Goal: Task Accomplishment & Management: Manage account settings

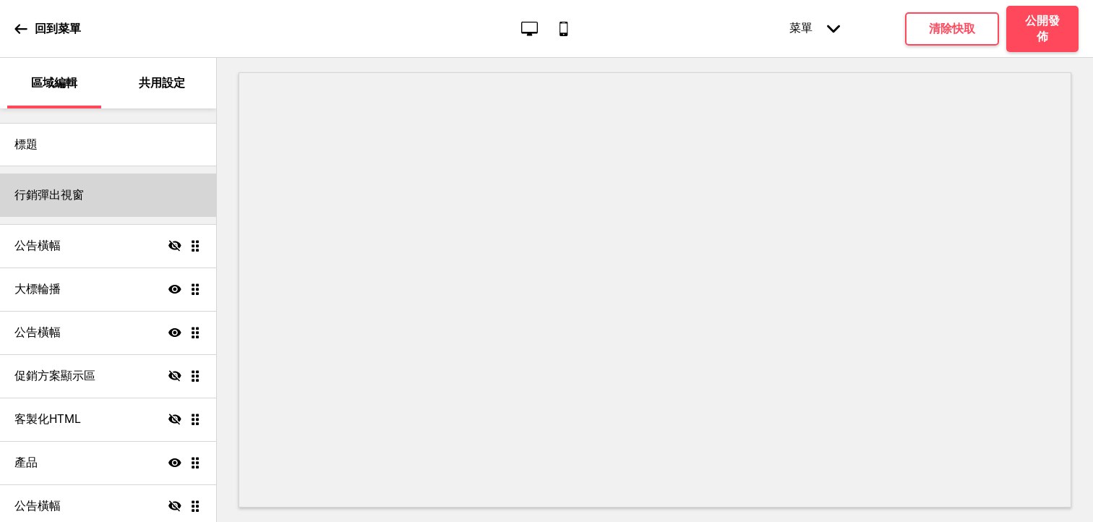
click at [101, 189] on div "行銷彈出視窗" at bounding box center [108, 194] width 216 height 43
select select "weekly"
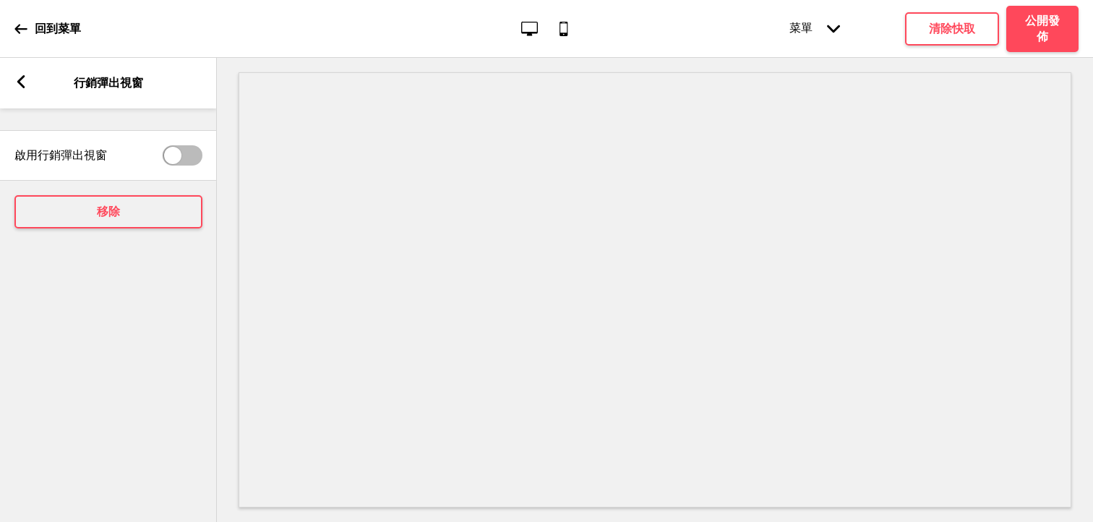
click at [17, 83] on rect at bounding box center [20, 81] width 13 height 13
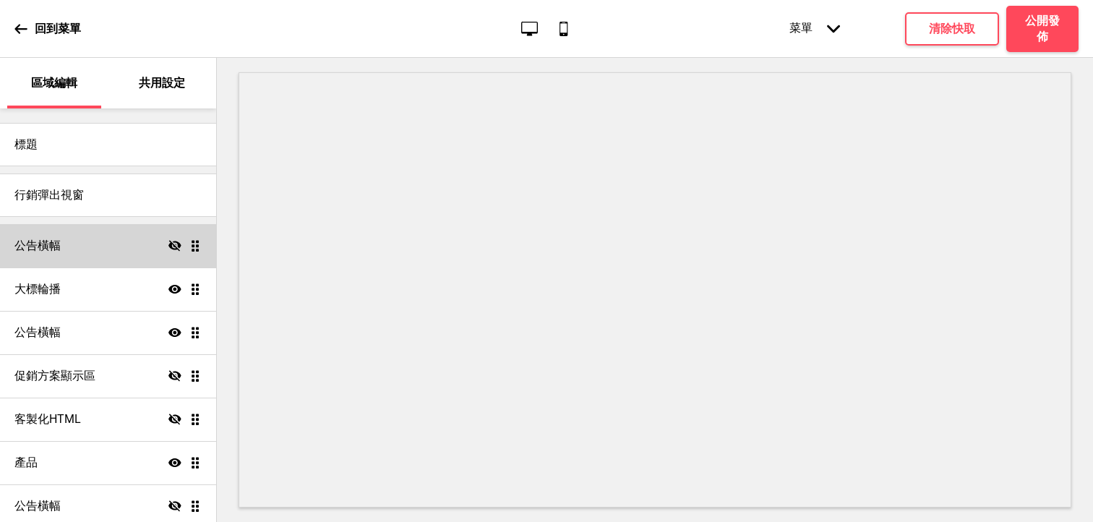
click at [80, 259] on div "公告橫幅 隱藏 拖曳" at bounding box center [108, 245] width 216 height 43
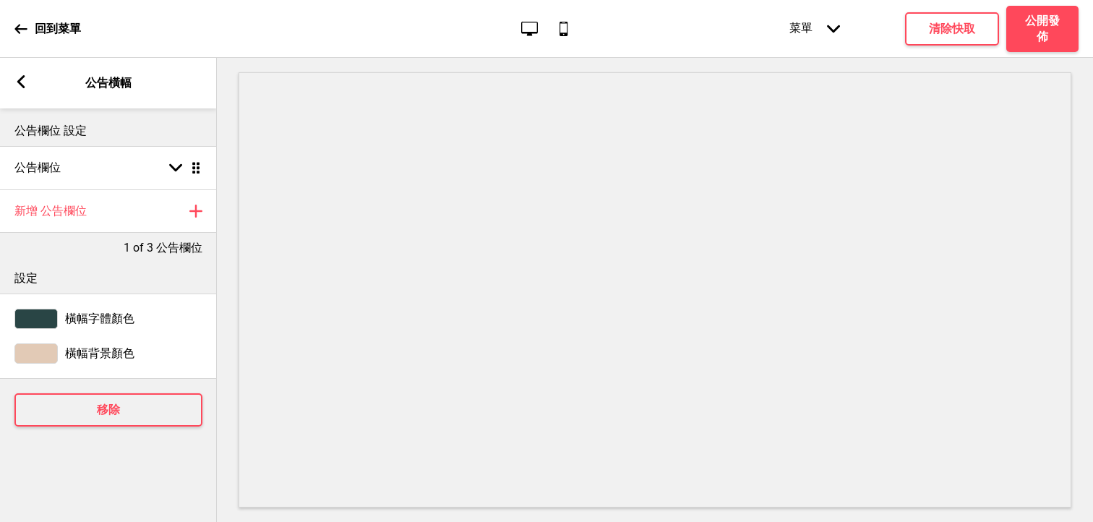
click at [15, 93] on div "箭頭left 公告橫幅" at bounding box center [108, 83] width 217 height 51
click at [25, 78] on rect at bounding box center [20, 81] width 13 height 13
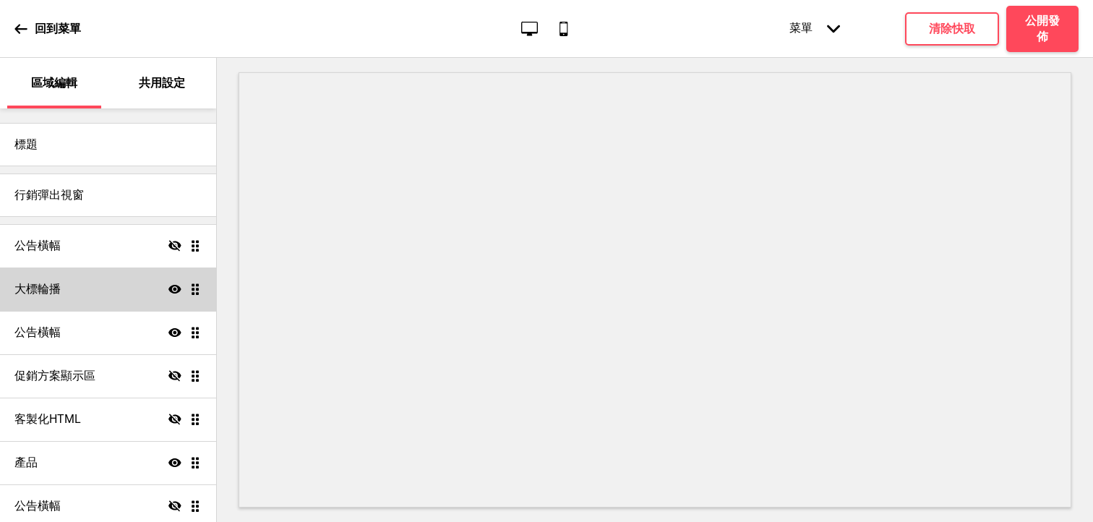
click at [171, 288] on icon at bounding box center [174, 289] width 13 height 9
click at [171, 288] on icon at bounding box center [174, 288] width 13 height 11
click at [111, 289] on div "大標輪播 顯示 拖曳" at bounding box center [108, 288] width 216 height 43
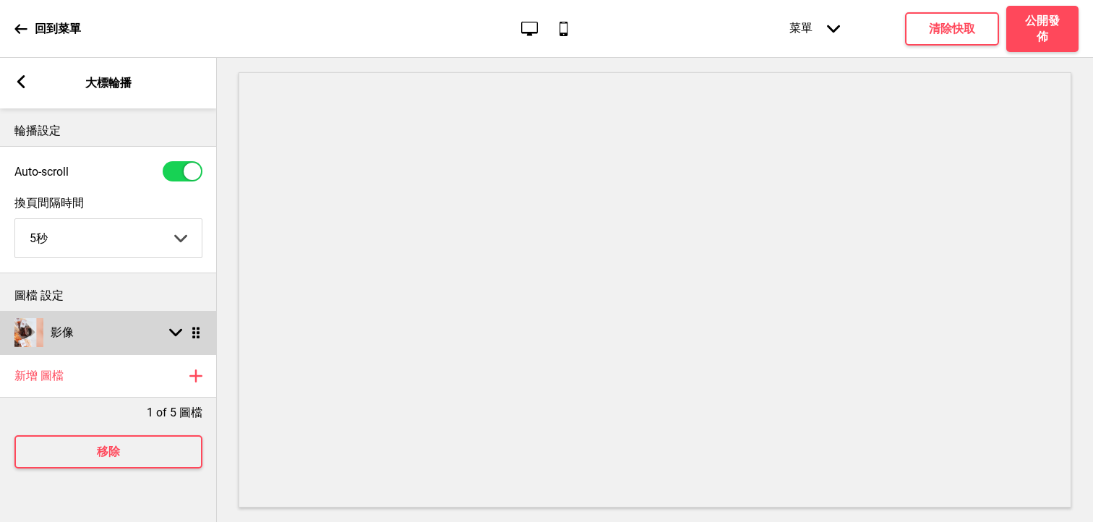
click at [166, 335] on div "箭頭down 拖曳" at bounding box center [182, 332] width 40 height 13
select select "left"
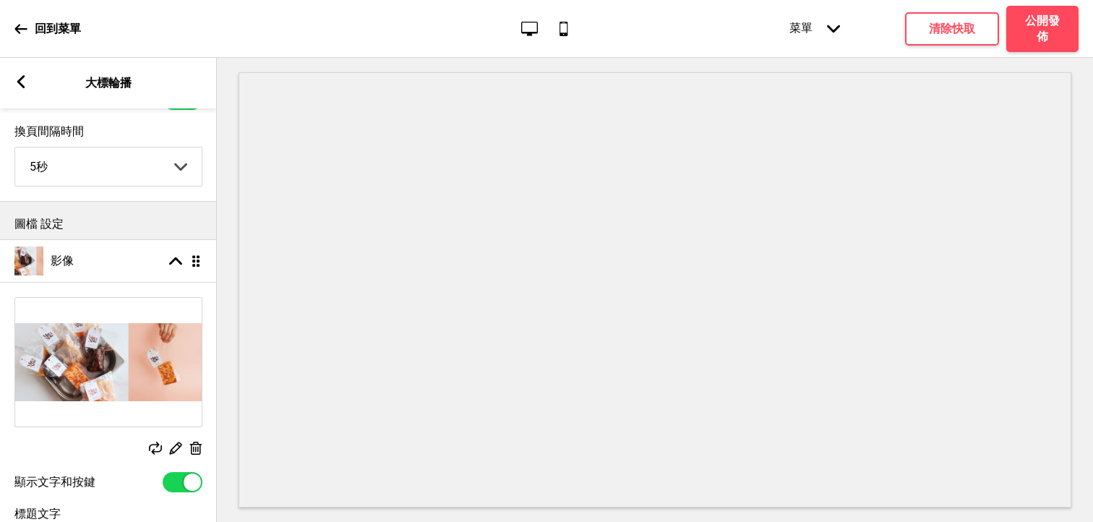
scroll to position [92, 0]
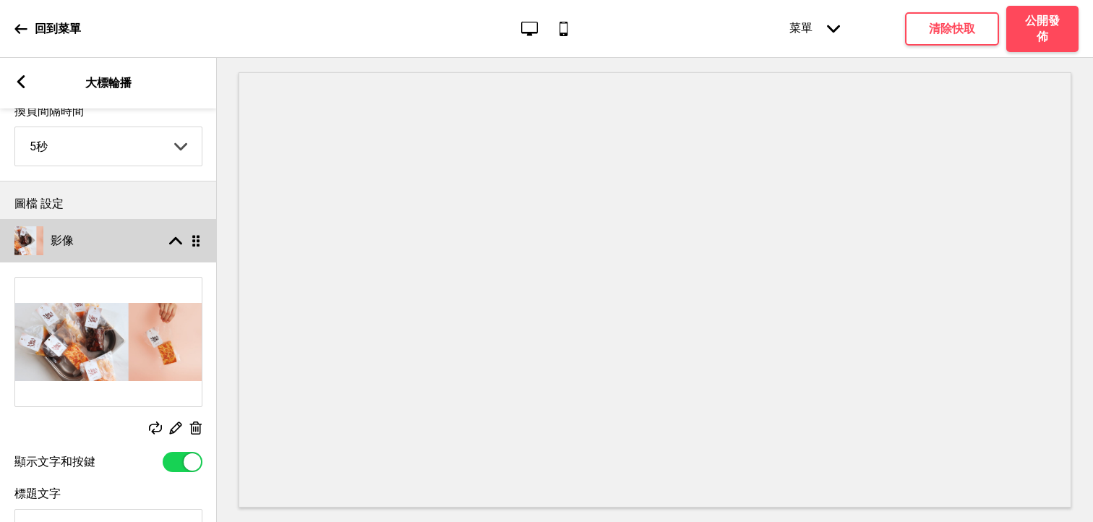
click at [176, 244] on rect at bounding box center [175, 240] width 13 height 13
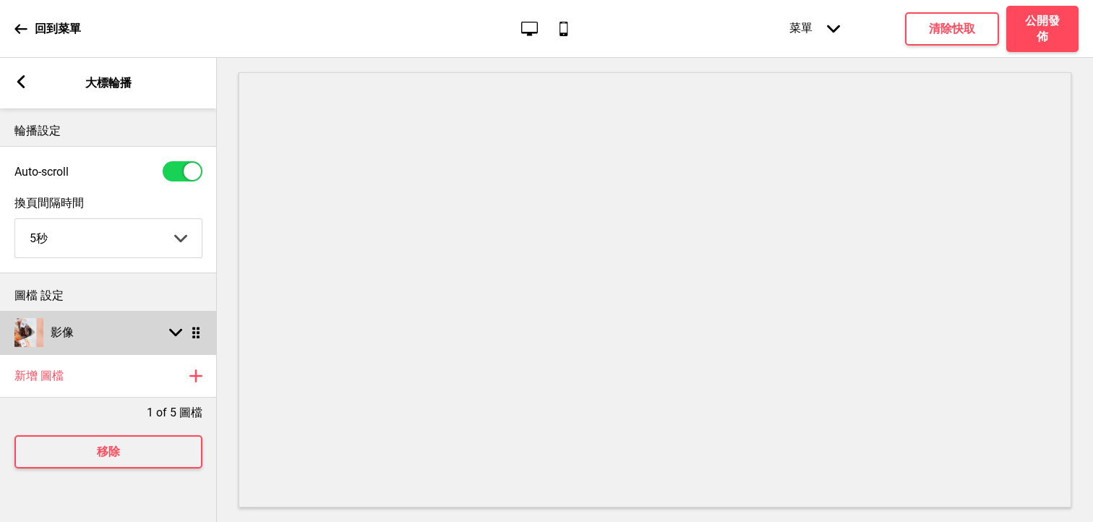
scroll to position [0, 0]
click at [176, 244] on select "5秒 6秒 7秒 8秒 9秒 10秒" at bounding box center [108, 238] width 186 height 38
click at [173, 338] on rect at bounding box center [175, 332] width 13 height 13
select select "left"
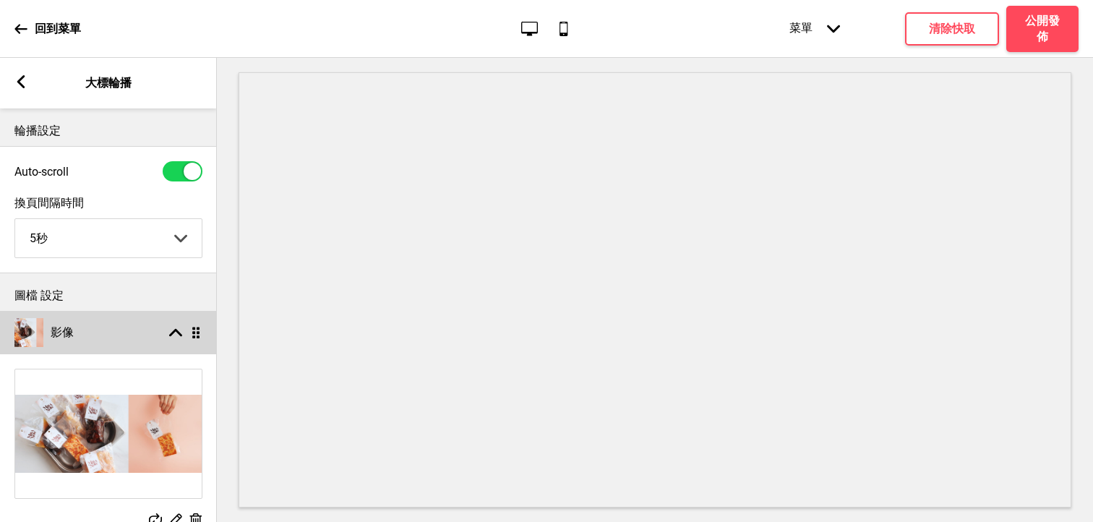
click at [173, 338] on rect at bounding box center [175, 332] width 13 height 13
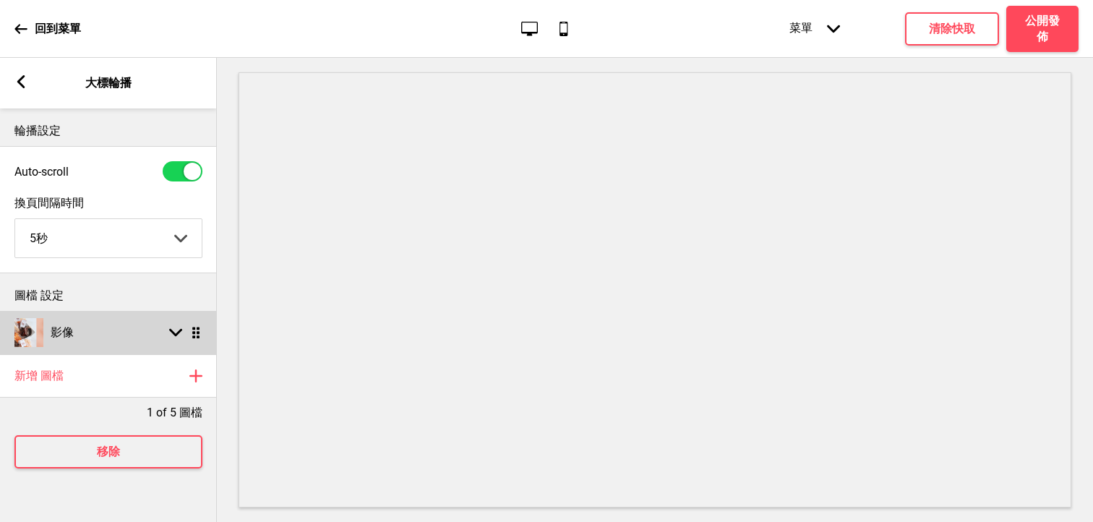
click at [163, 332] on div "箭頭down 拖曳" at bounding box center [182, 332] width 40 height 13
select select "left"
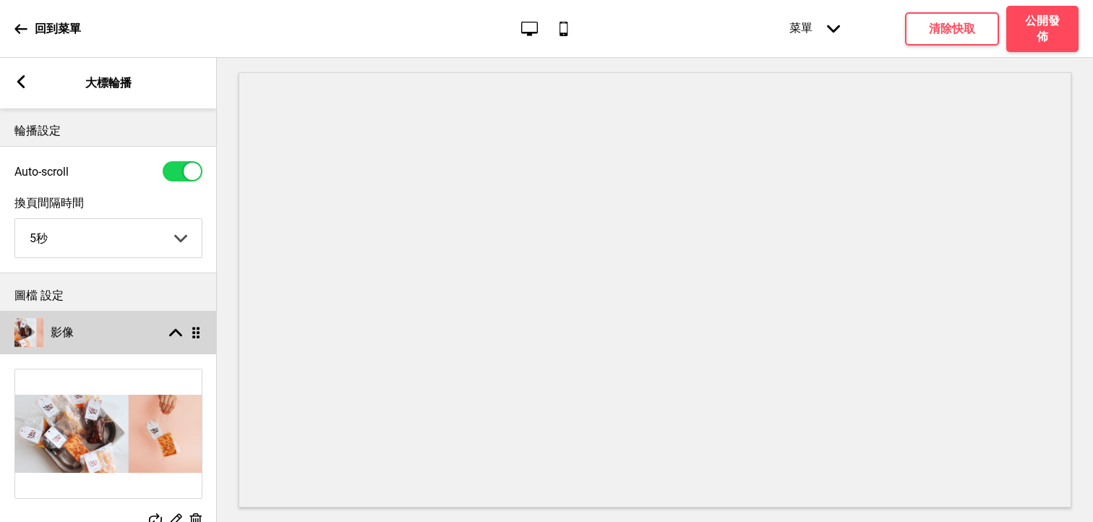
click at [163, 332] on div "箭頭up 拖曳" at bounding box center [182, 332] width 40 height 13
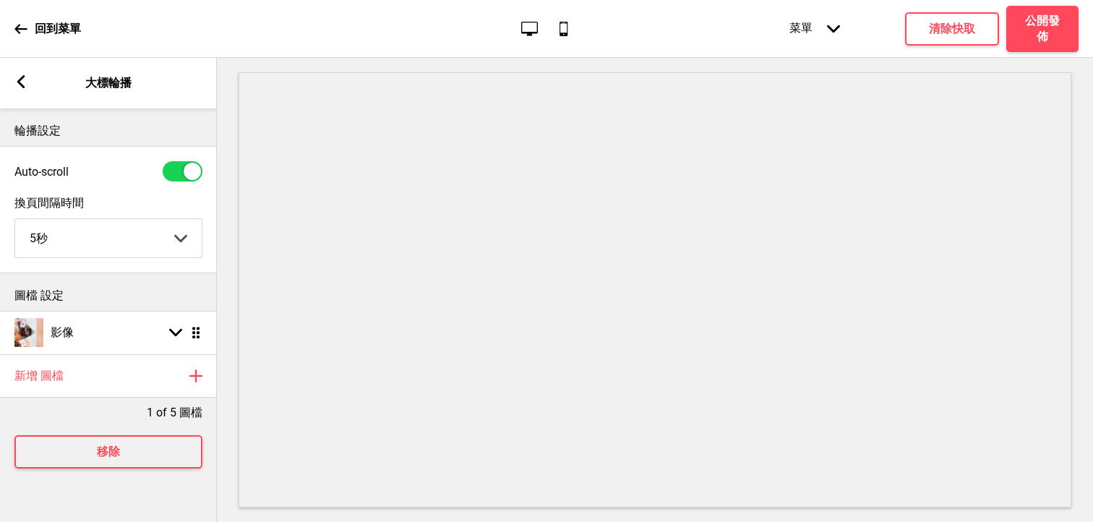
click at [181, 238] on select "5秒 6秒 7秒 8秒 9秒 10秒" at bounding box center [108, 238] width 186 height 38
click at [184, 174] on div at bounding box center [192, 171] width 17 height 17
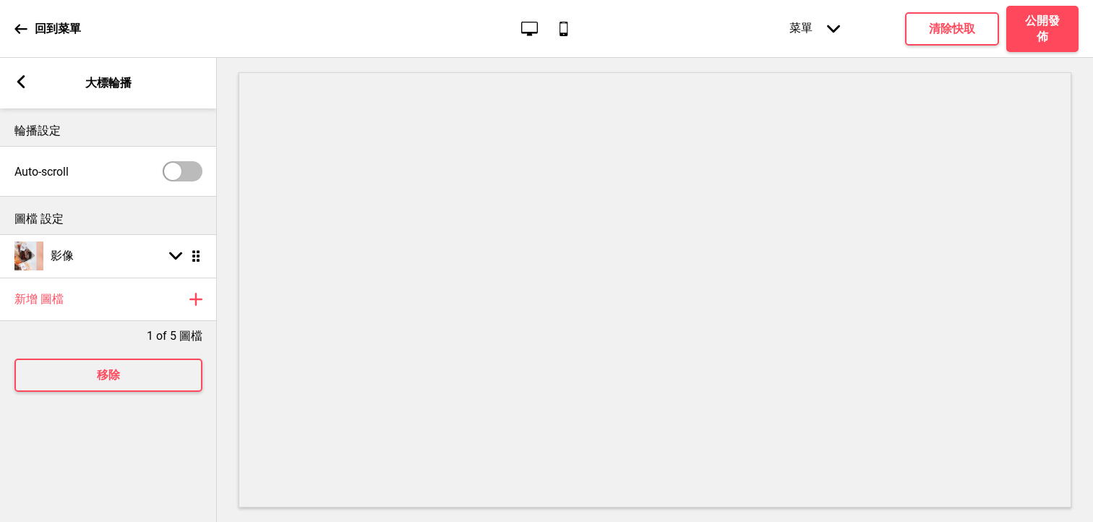
click at [184, 174] on div at bounding box center [183, 171] width 40 height 20
checkbox input "true"
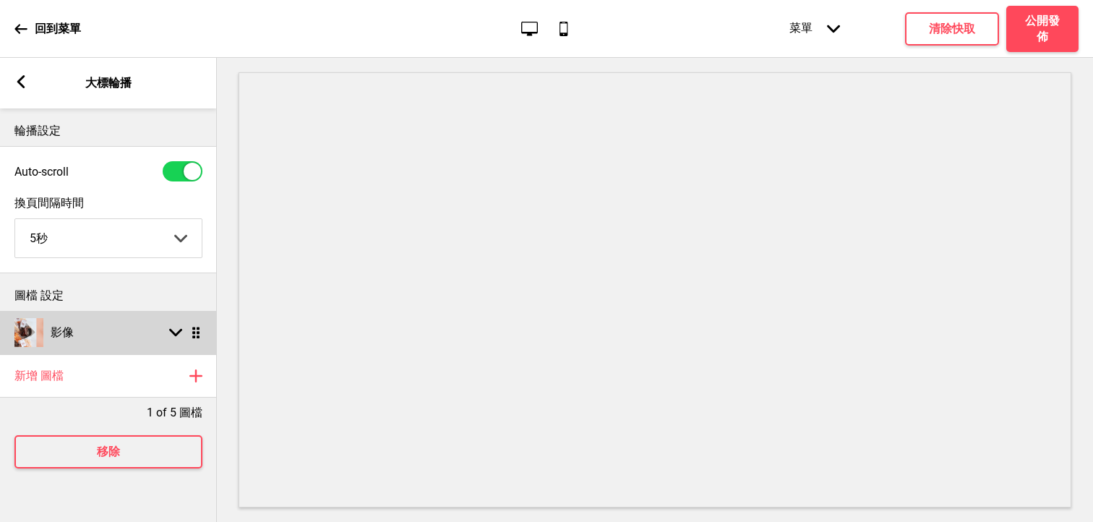
click at [168, 337] on div "箭頭down 拖曳" at bounding box center [182, 332] width 40 height 13
select select "left"
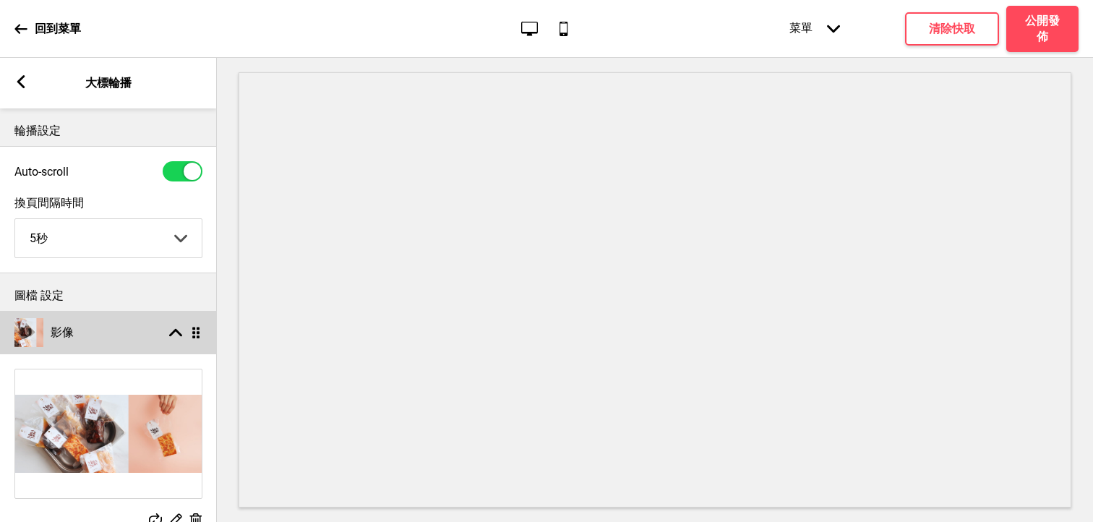
click at [168, 337] on div "箭頭up 拖曳" at bounding box center [182, 332] width 40 height 13
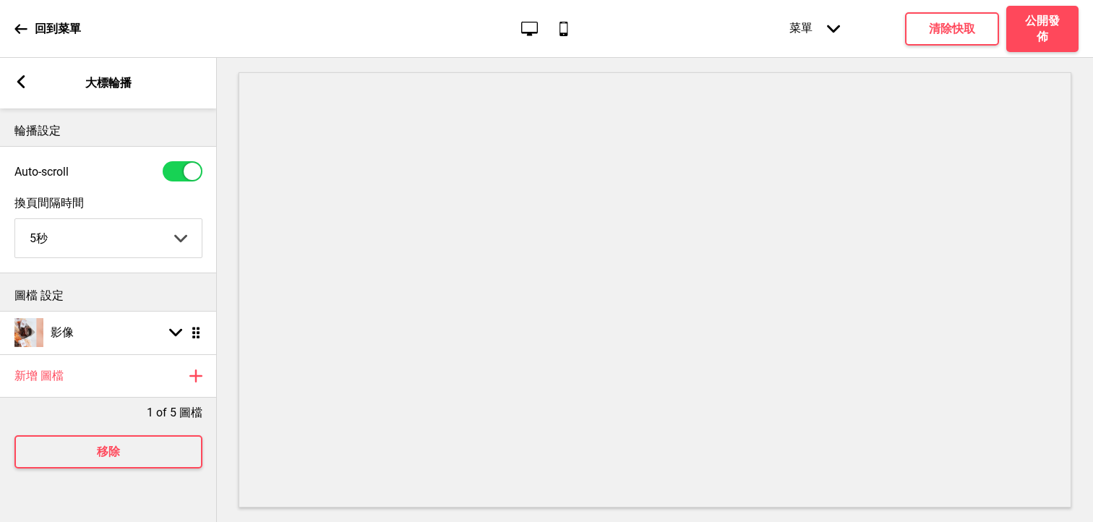
click at [14, 80] on rect at bounding box center [20, 81] width 13 height 13
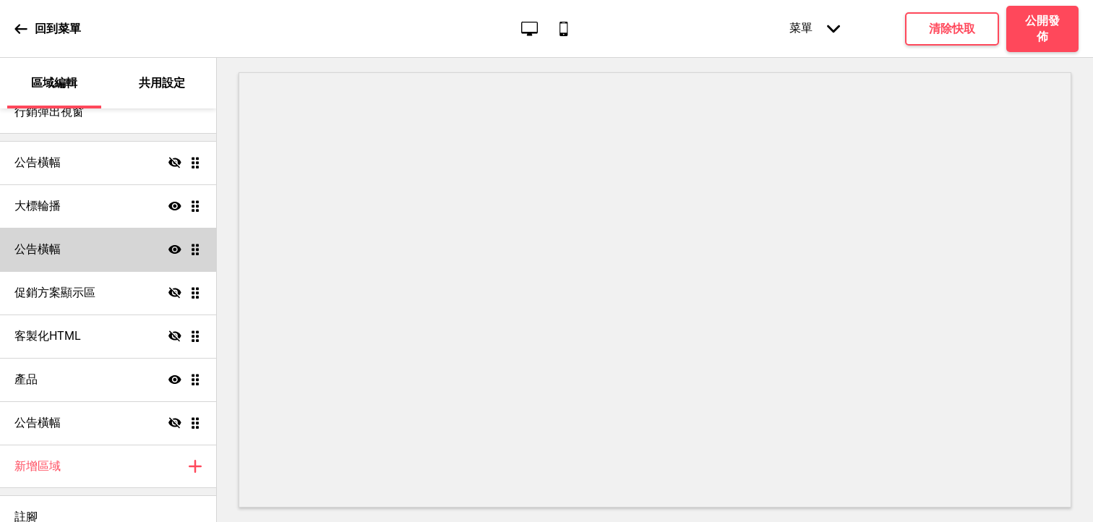
scroll to position [87, 0]
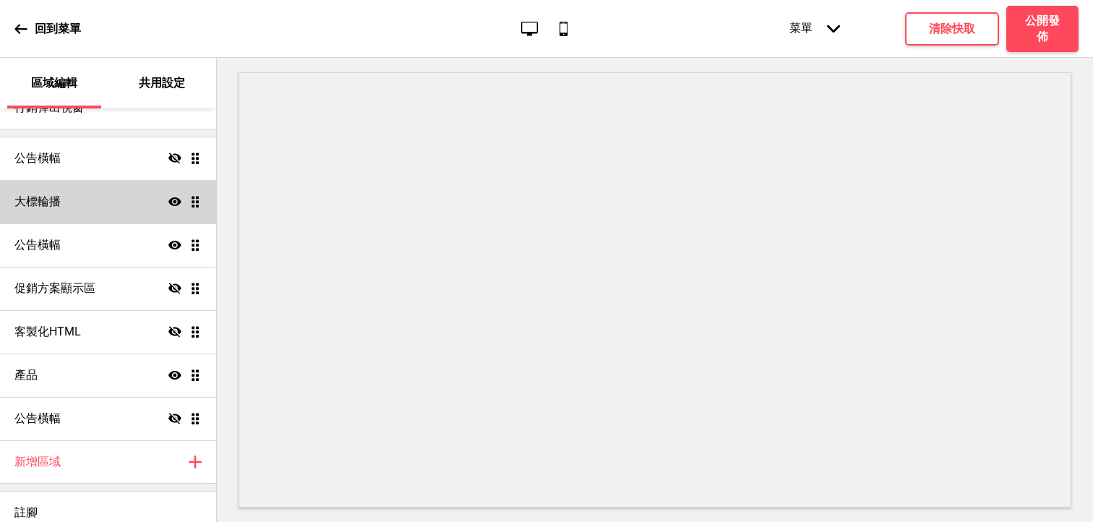
click at [90, 197] on div "大標輪播 顯示 拖曳" at bounding box center [108, 201] width 216 height 43
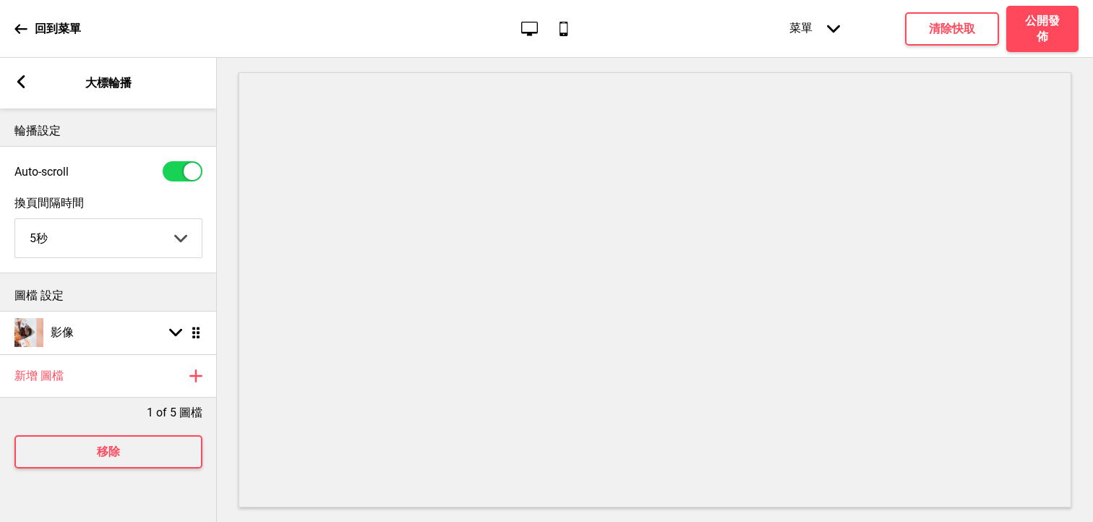
click at [30, 82] on div "箭頭left 大標輪播" at bounding box center [108, 83] width 217 height 51
click at [25, 84] on rect at bounding box center [20, 81] width 13 height 13
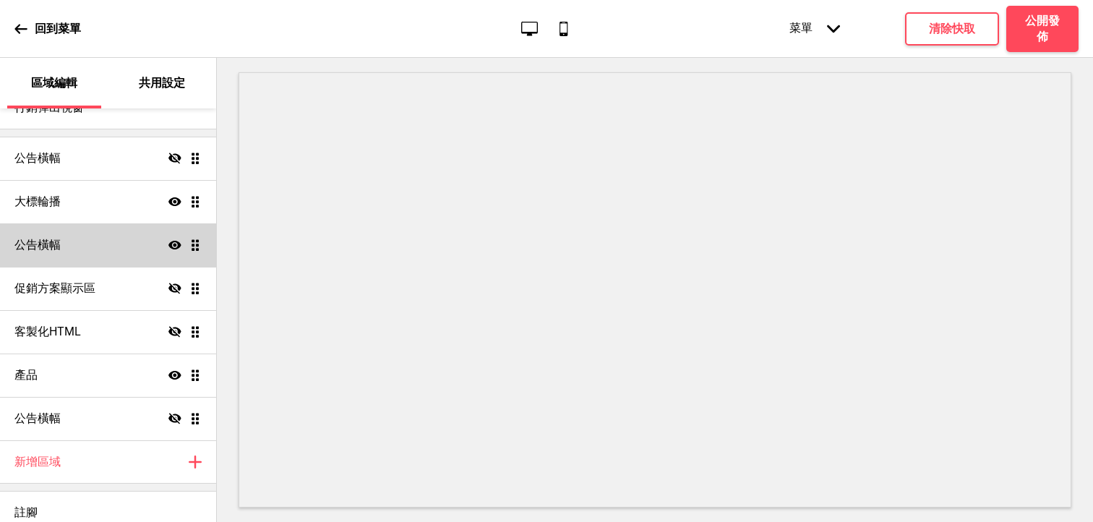
click at [175, 247] on icon "顯示" at bounding box center [174, 245] width 13 height 13
click at [175, 247] on icon "隱藏" at bounding box center [174, 245] width 13 height 13
click at [175, 247] on icon "顯示" at bounding box center [174, 245] width 13 height 13
click at [175, 247] on icon "隱藏" at bounding box center [174, 245] width 13 height 13
click at [175, 247] on icon "顯示" at bounding box center [174, 245] width 13 height 13
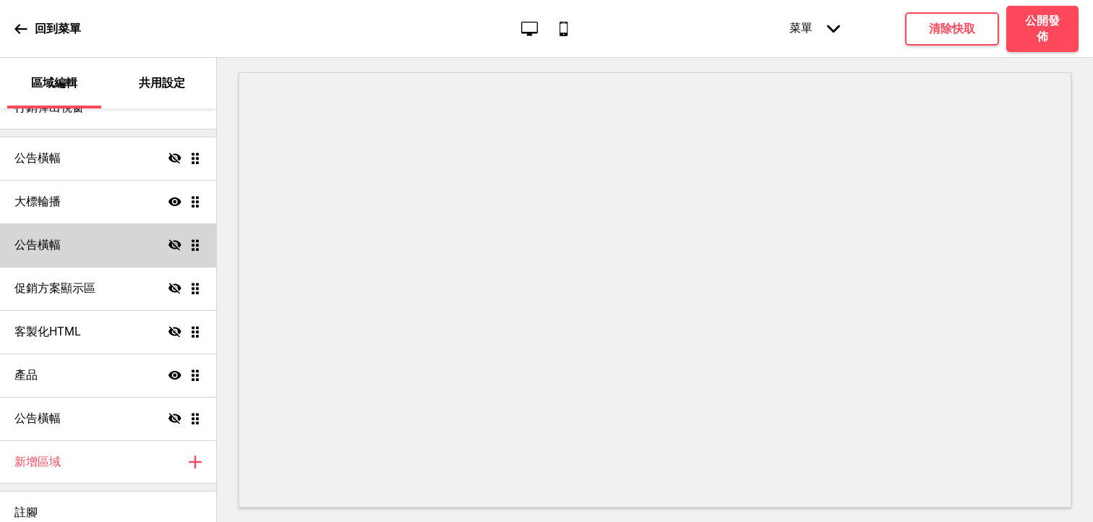
click at [175, 247] on icon "隱藏" at bounding box center [174, 245] width 13 height 13
click at [95, 245] on div "公告橫幅 顯示 拖曳" at bounding box center [108, 244] width 216 height 43
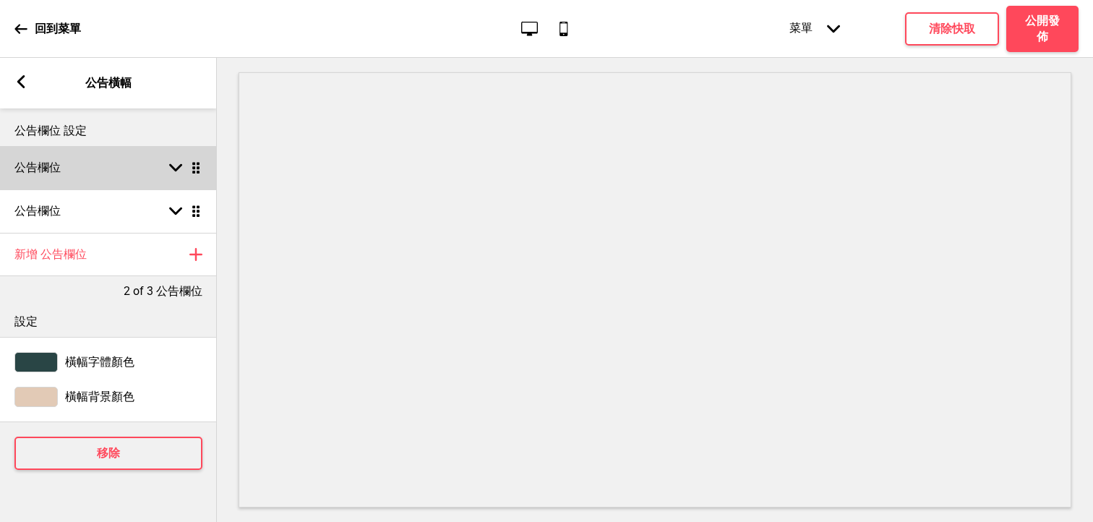
click at [141, 166] on div "公告欄位 箭頭down 拖曳" at bounding box center [108, 167] width 217 height 43
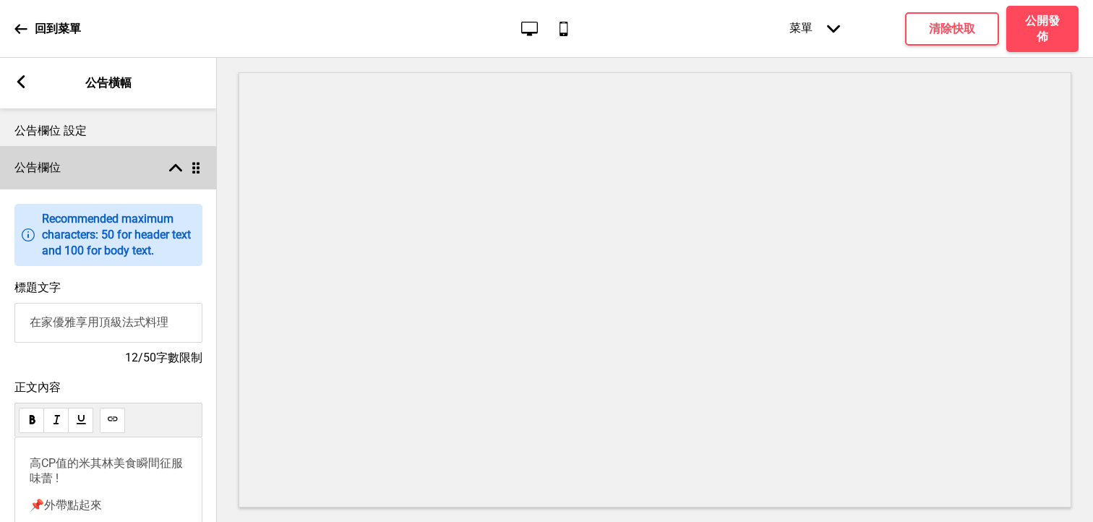
click at [141, 166] on div "公告欄位 箭頭up 拖曳" at bounding box center [108, 167] width 217 height 43
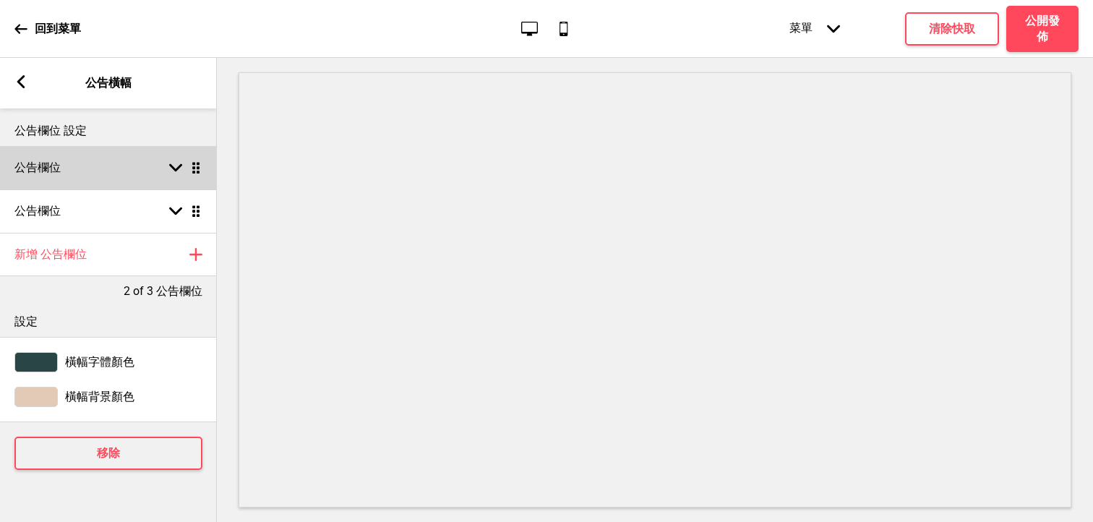
click at [137, 164] on div "公告欄位 箭頭down 拖曳" at bounding box center [108, 167] width 217 height 43
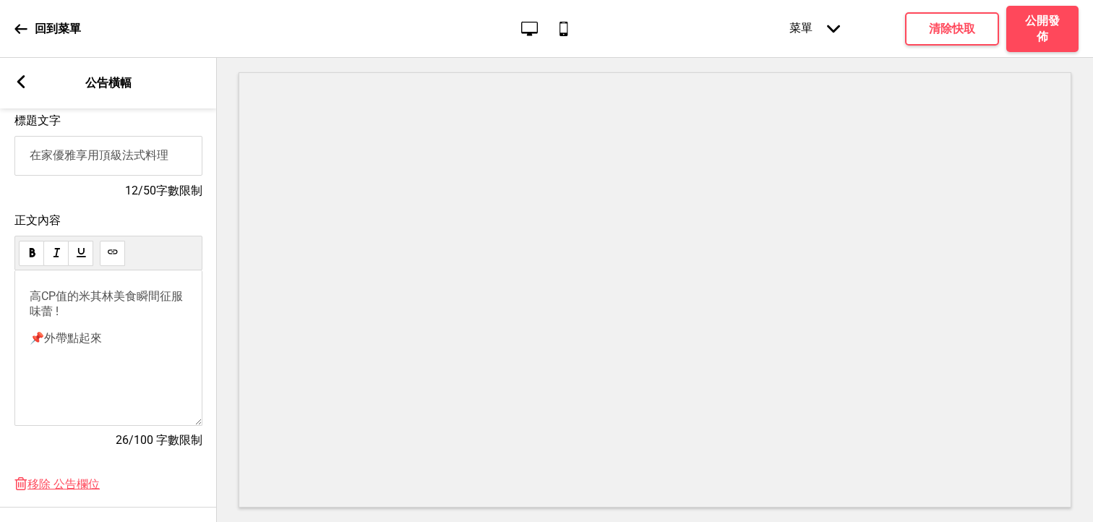
scroll to position [168, 0]
click at [125, 335] on p "📌 外帶點起來" at bounding box center [109, 337] width 158 height 15
click at [96, 329] on div "高CP值的米其林美食瞬間征服味蕾 ! 📌 外帶點起來" at bounding box center [109, 316] width 158 height 57
click at [77, 311] on p "高CP值的米其林美食瞬間征服味蕾 !" at bounding box center [109, 303] width 158 height 30
click at [123, 335] on p "📌 外帶點起來" at bounding box center [109, 337] width 158 height 15
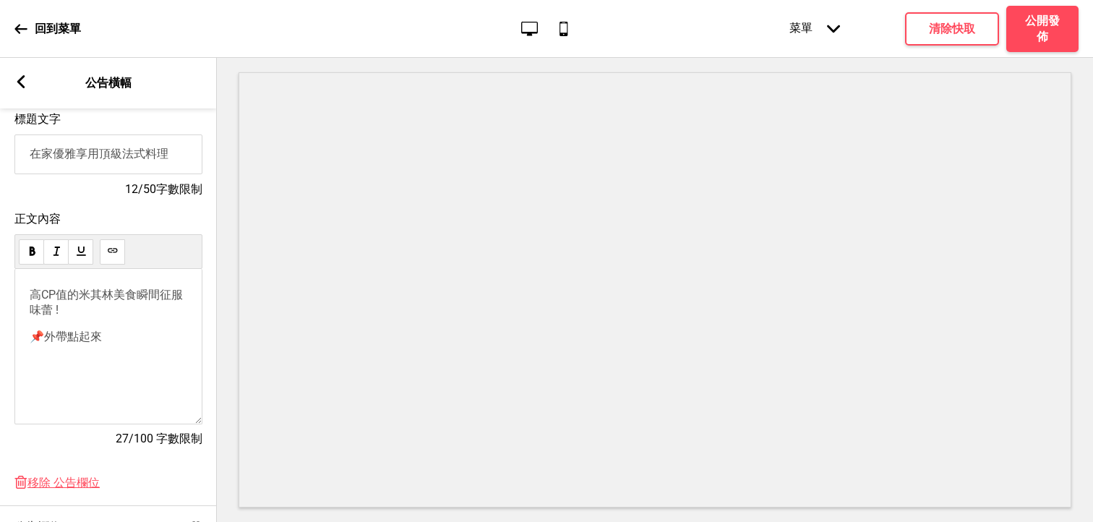
click at [92, 318] on p "高CP值的米其林美食瞬間征服味蕾 !" at bounding box center [109, 303] width 158 height 30
click at [129, 338] on p "📌 外帶點起來" at bounding box center [109, 337] width 158 height 15
click at [103, 316] on p "高CP值的米其林美食瞬間征服味蕾 !" at bounding box center [109, 303] width 158 height 30
click at [120, 157] on input "在家優雅享用頂級法式料理" at bounding box center [108, 154] width 188 height 40
click at [147, 157] on input "在家優雅享用頂級法式料理" at bounding box center [108, 154] width 188 height 40
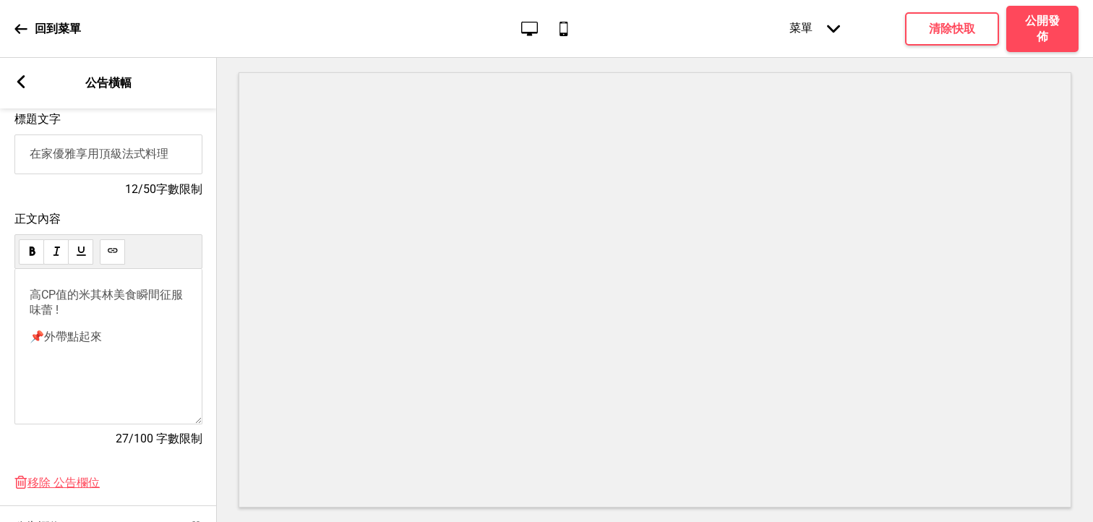
click at [149, 157] on input "在家優雅享用頂級法式料理" at bounding box center [108, 154] width 188 height 40
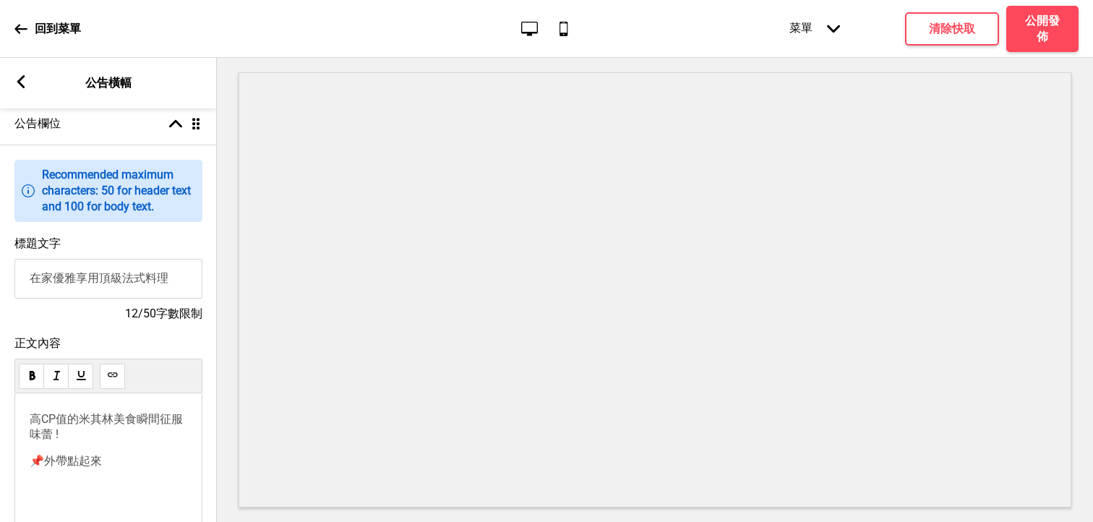
scroll to position [0, 0]
